Goal: Task Accomplishment & Management: Use online tool/utility

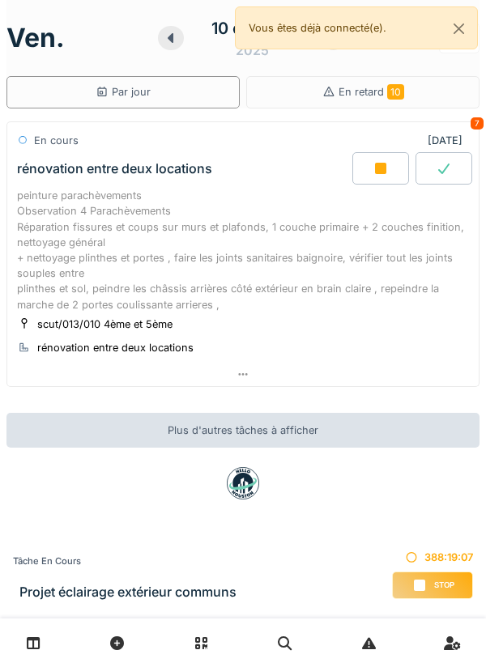
click at [57, 283] on div "peinture parachèvements Observation 4 Parachèvements Réparation fissures et cou…" at bounding box center [243, 250] width 452 height 125
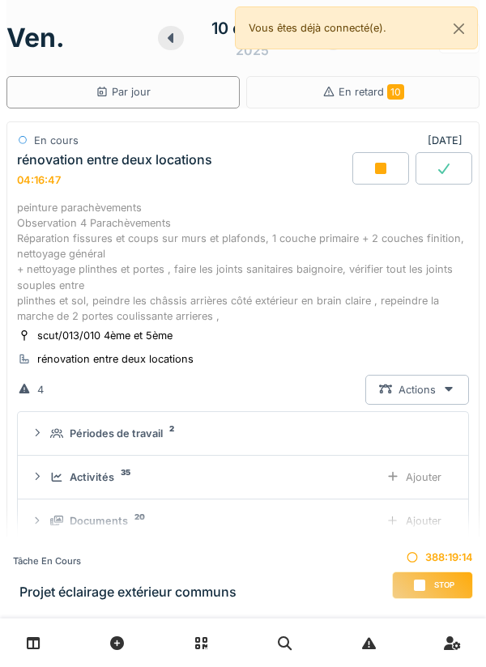
click at [433, 475] on div "Ajouter" at bounding box center [414, 477] width 83 height 30
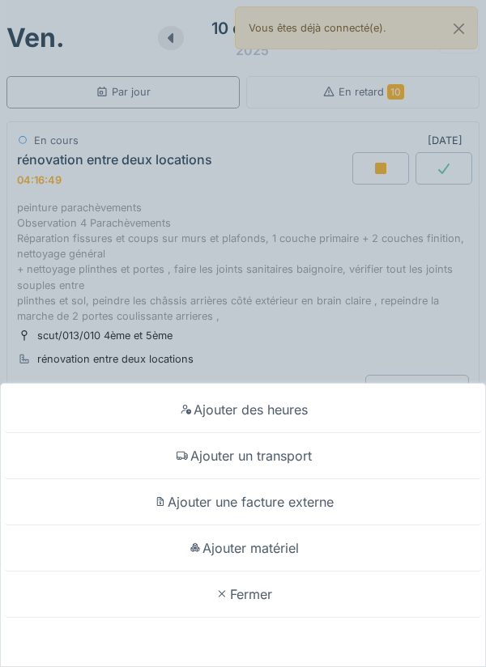
click at [363, 545] on div "Ajouter matériel" at bounding box center [243, 549] width 478 height 46
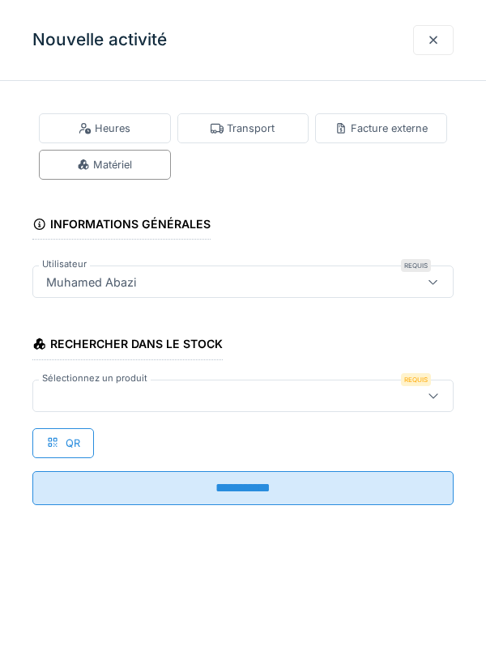
click at [434, 387] on div at bounding box center [433, 396] width 39 height 31
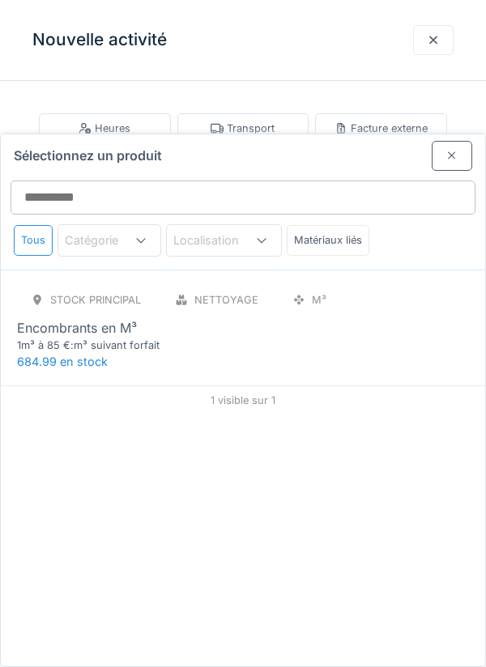
click at [339, 225] on div "Matériaux liés" at bounding box center [328, 240] width 83 height 30
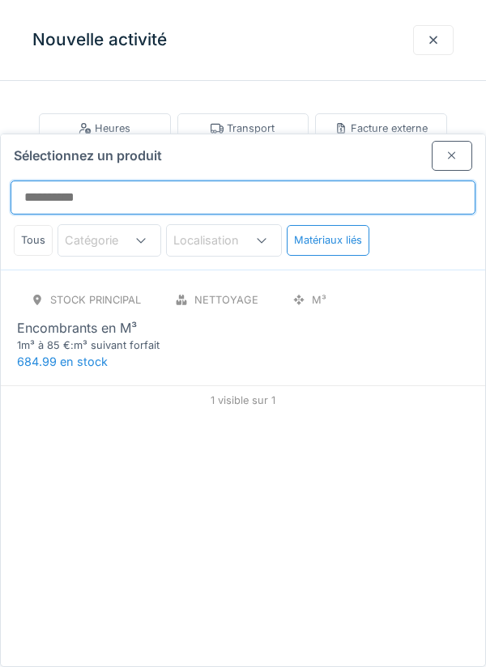
scroll to position [49, 0]
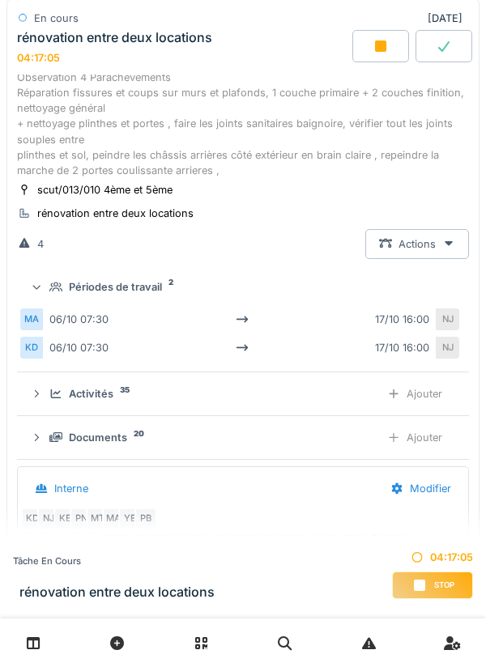
scroll to position [147, 0]
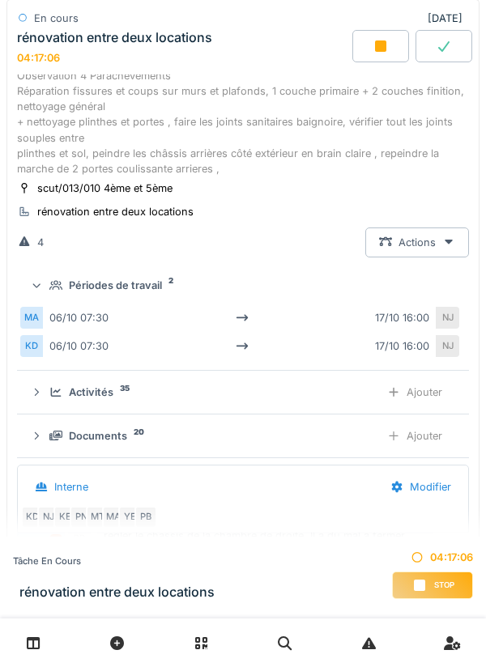
click at [79, 395] on div "Activités" at bounding box center [91, 392] width 45 height 15
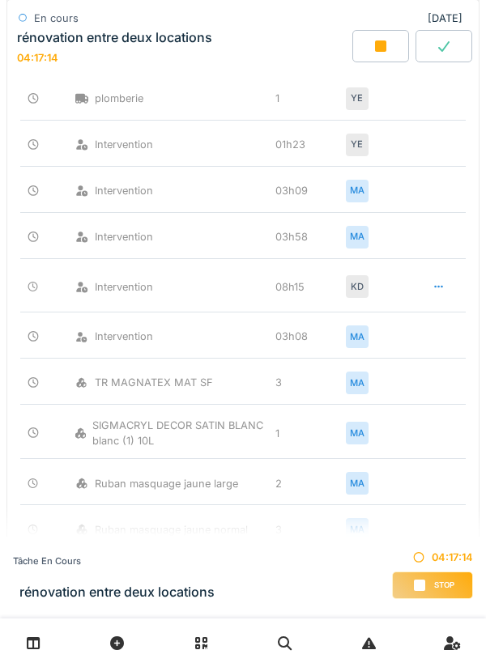
scroll to position [1159, 0]
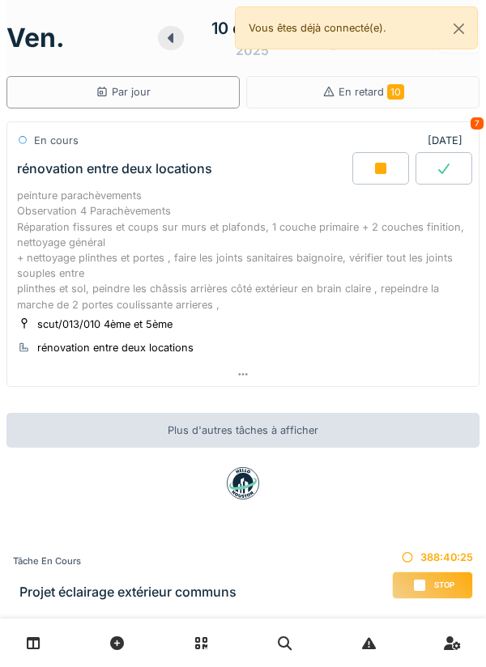
click at [386, 164] on icon at bounding box center [381, 168] width 16 height 13
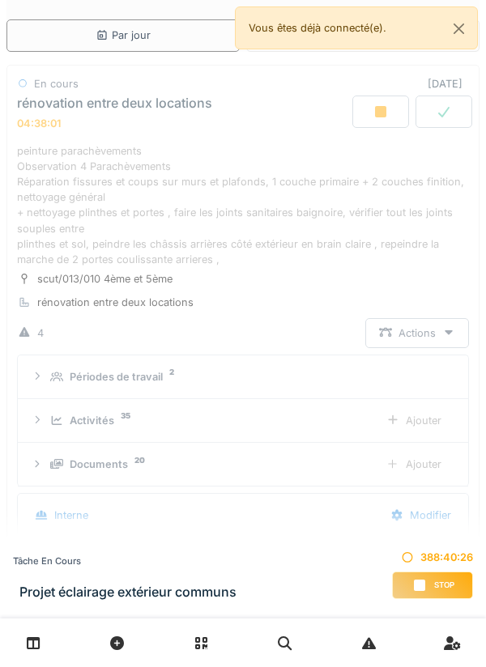
scroll to position [108, 0]
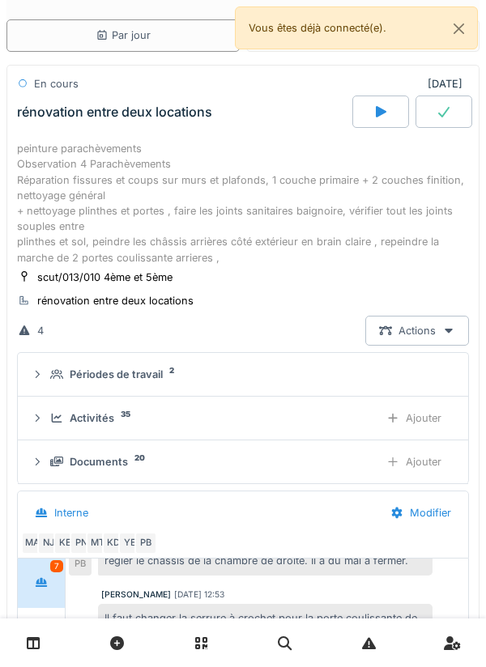
click at [373, 121] on div at bounding box center [380, 112] width 57 height 32
